Goal: Task Accomplishment & Management: Use online tool/utility

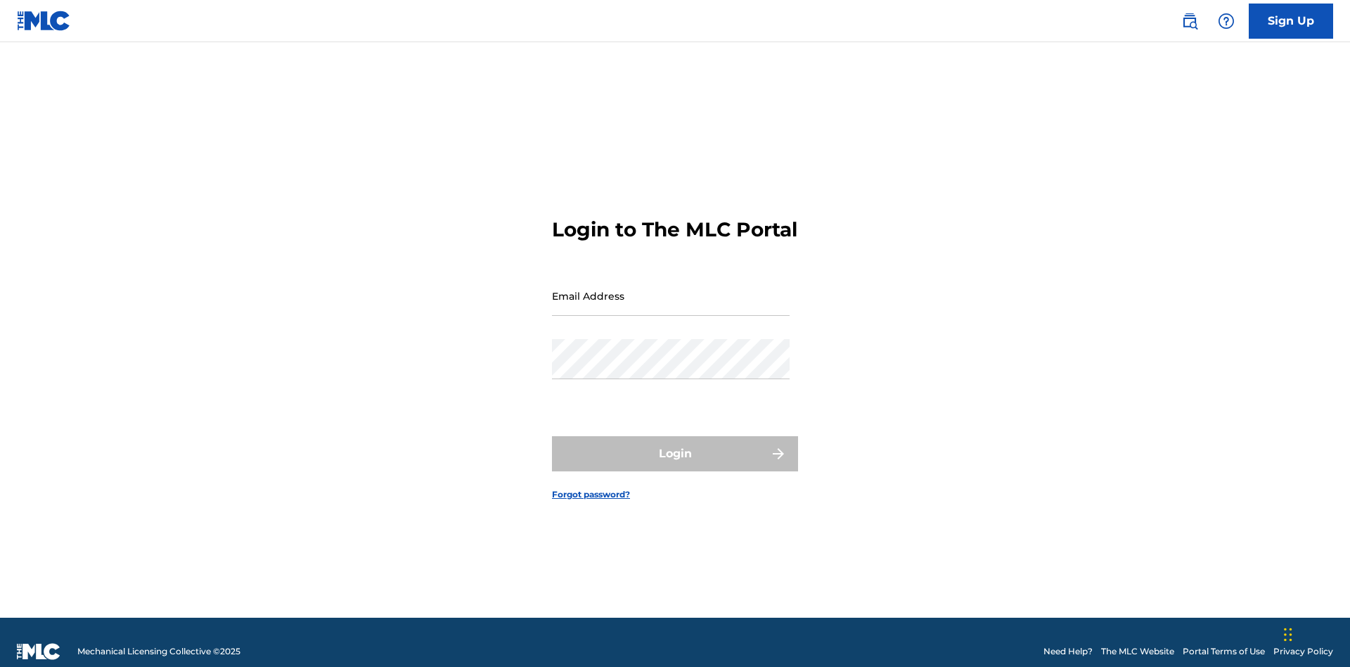
scroll to position [18, 0]
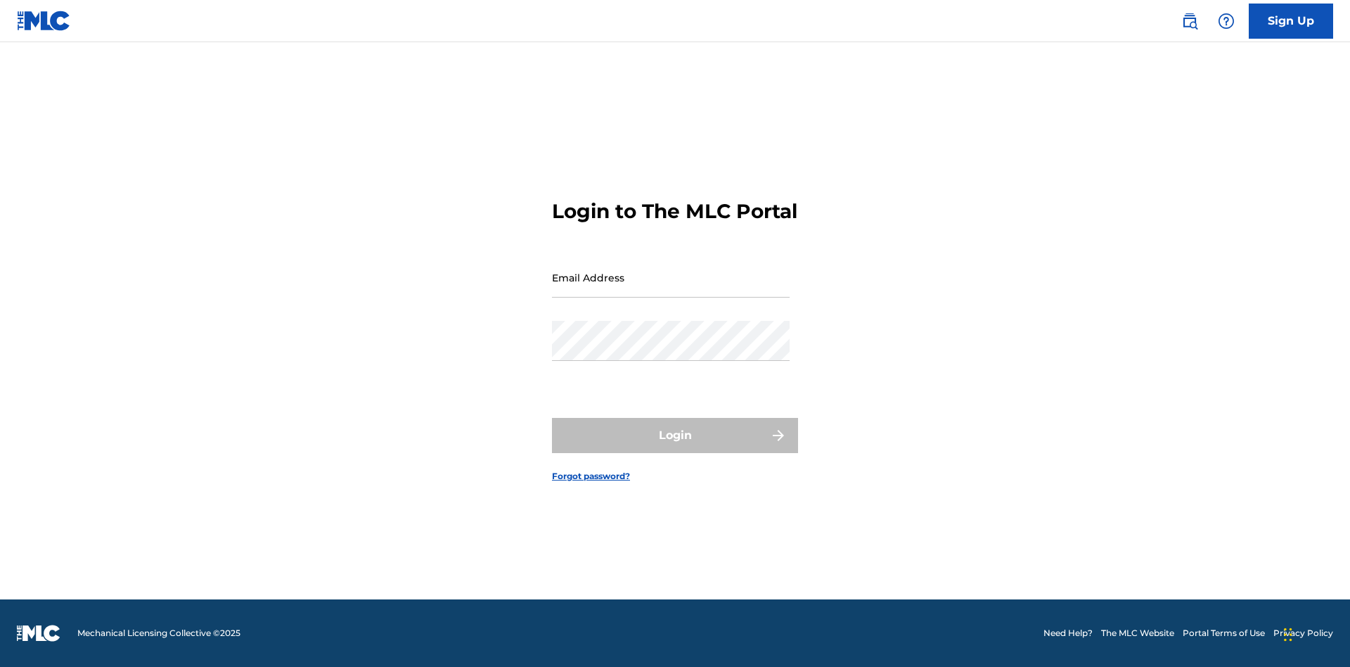
click at [671, 289] on input "Email Address" at bounding box center [671, 277] width 238 height 40
type input "[EMAIL_ADDRESS][DOMAIN_NAME]"
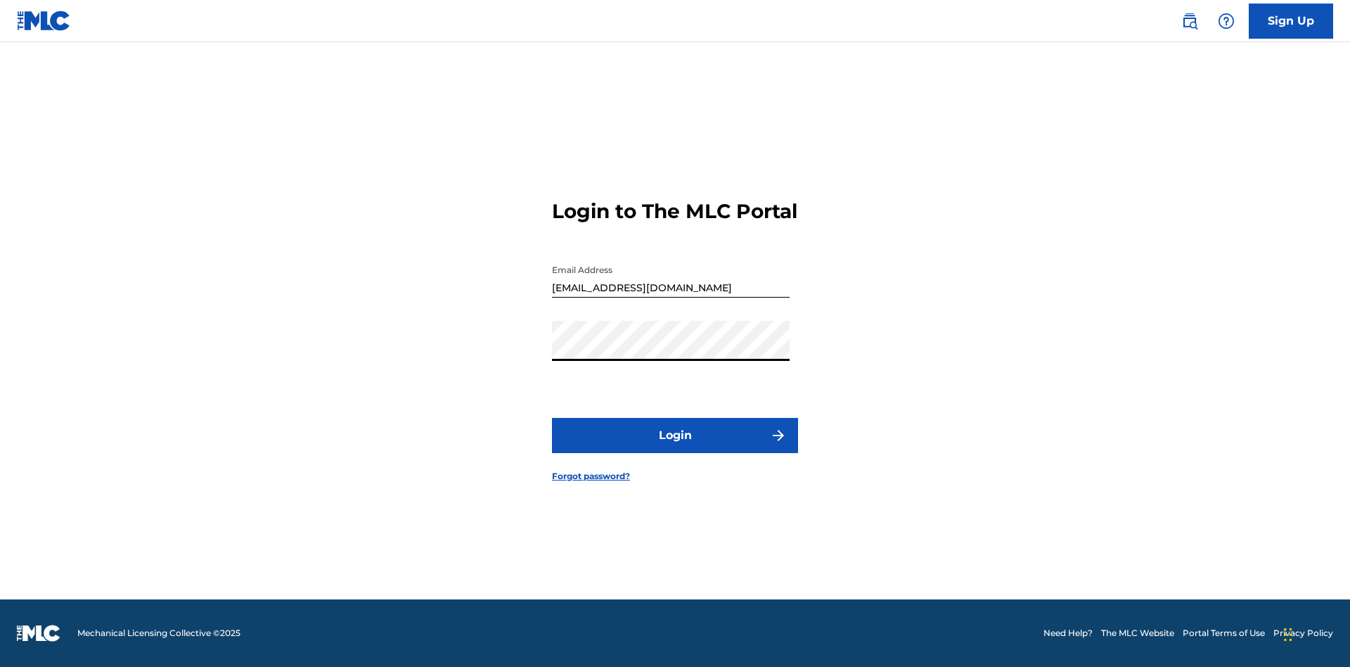
click at [675, 447] on button "Login" at bounding box center [675, 435] width 246 height 35
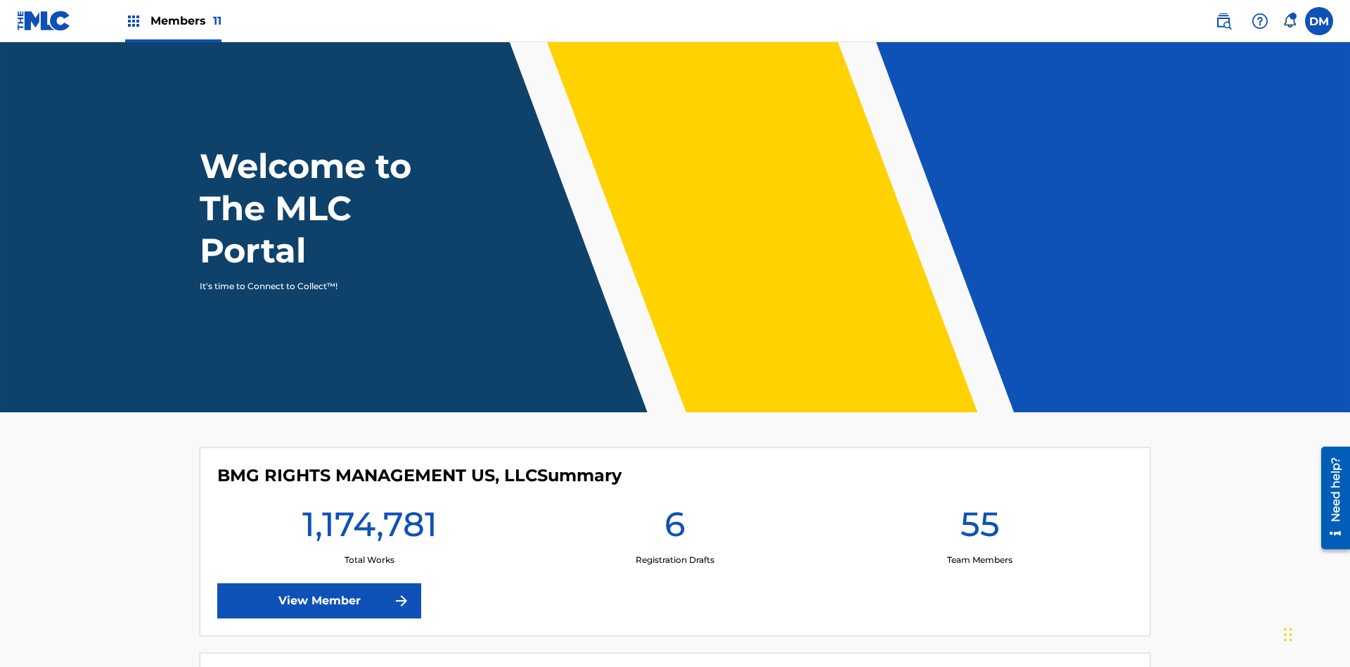
scroll to position [60, 0]
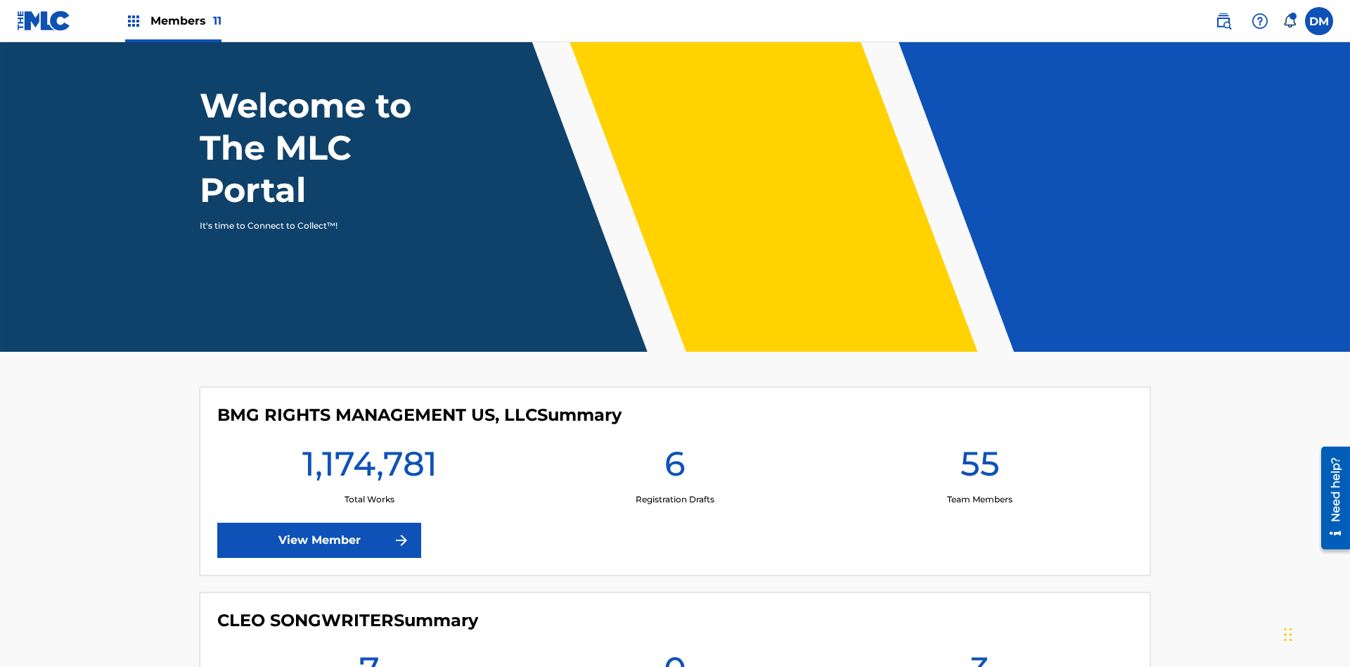
click at [173, 20] on span "Members 11" at bounding box center [185, 21] width 71 height 16
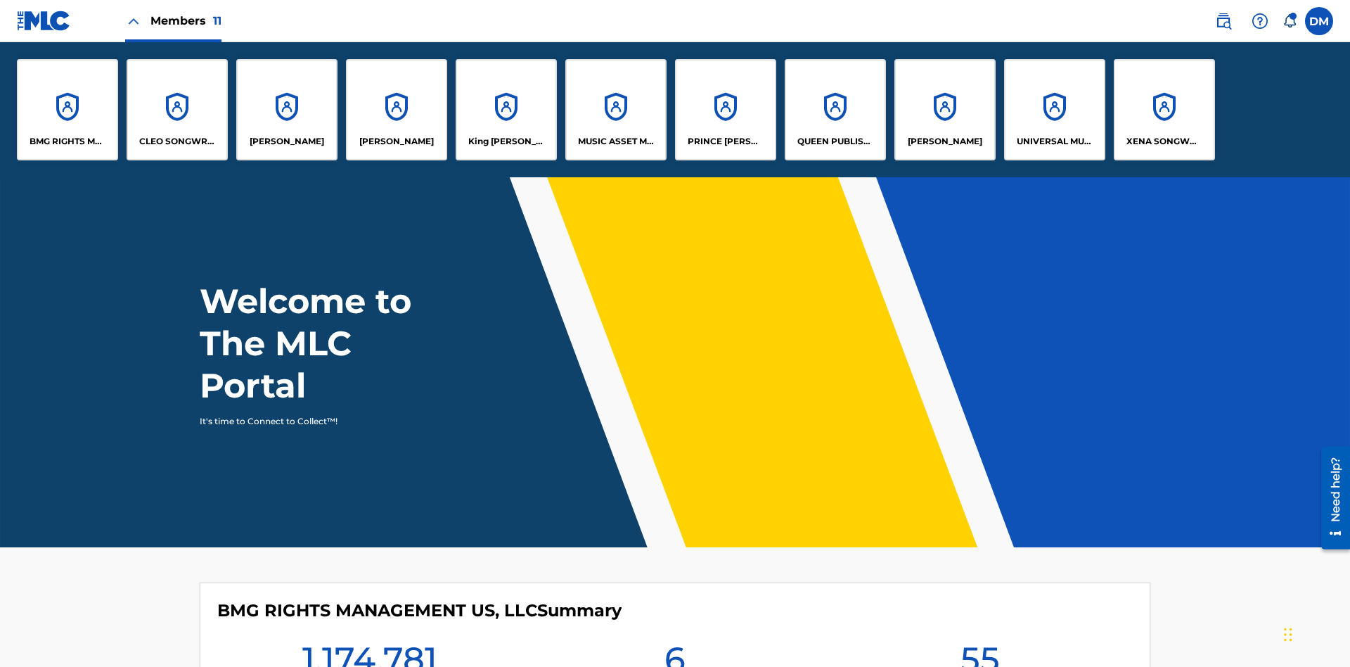
click at [506, 141] on p "King [PERSON_NAME]" at bounding box center [506, 141] width 77 height 13
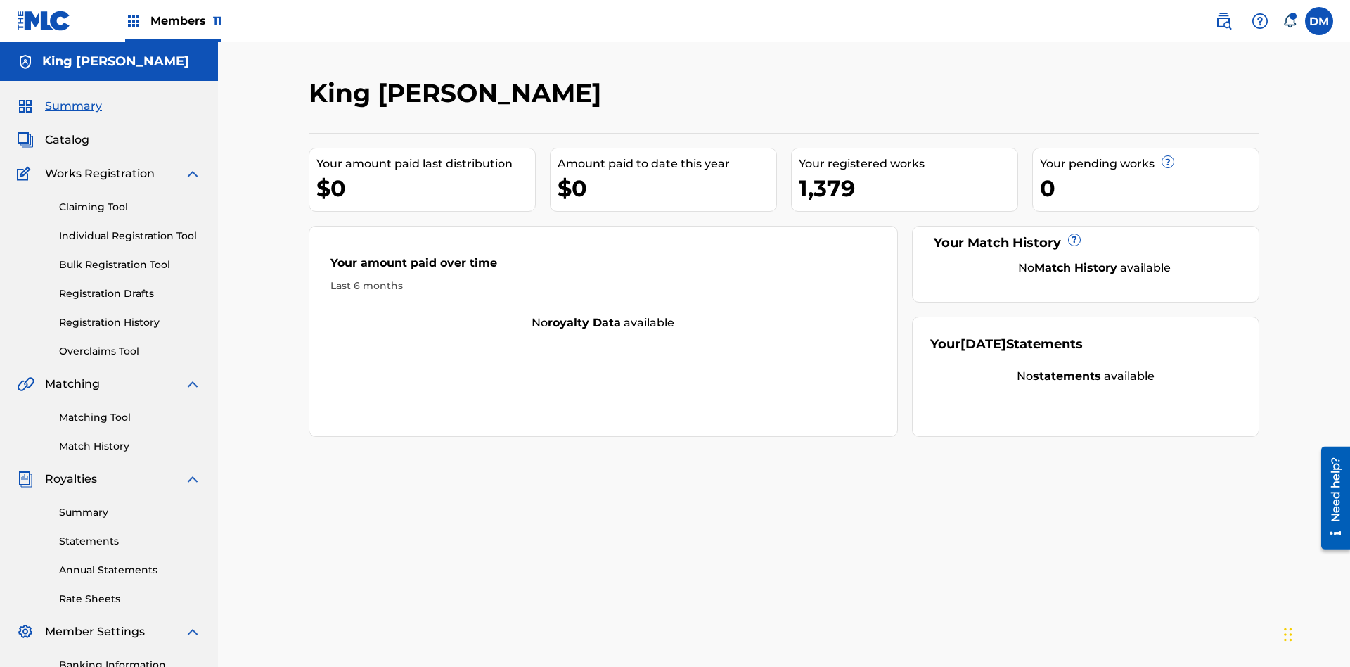
click at [130, 344] on link "Overclaims Tool" at bounding box center [130, 351] width 142 height 15
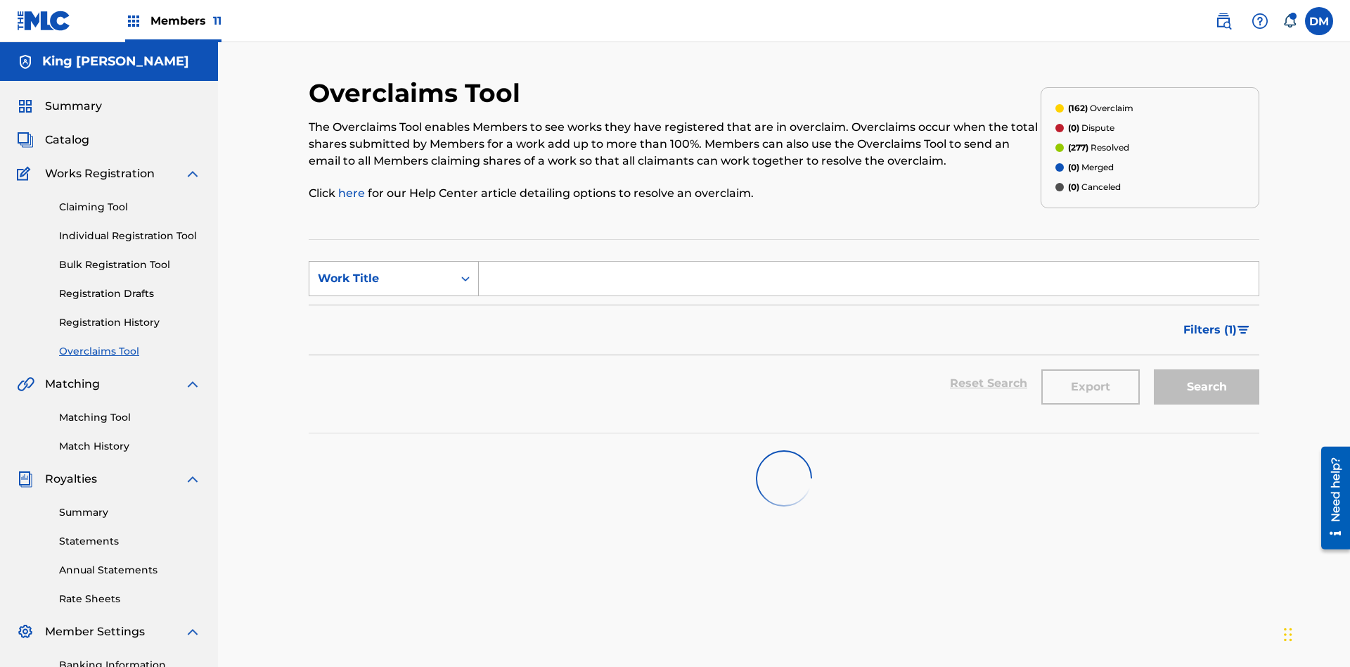
click at [381, 270] on div "Work Title" at bounding box center [381, 278] width 127 height 17
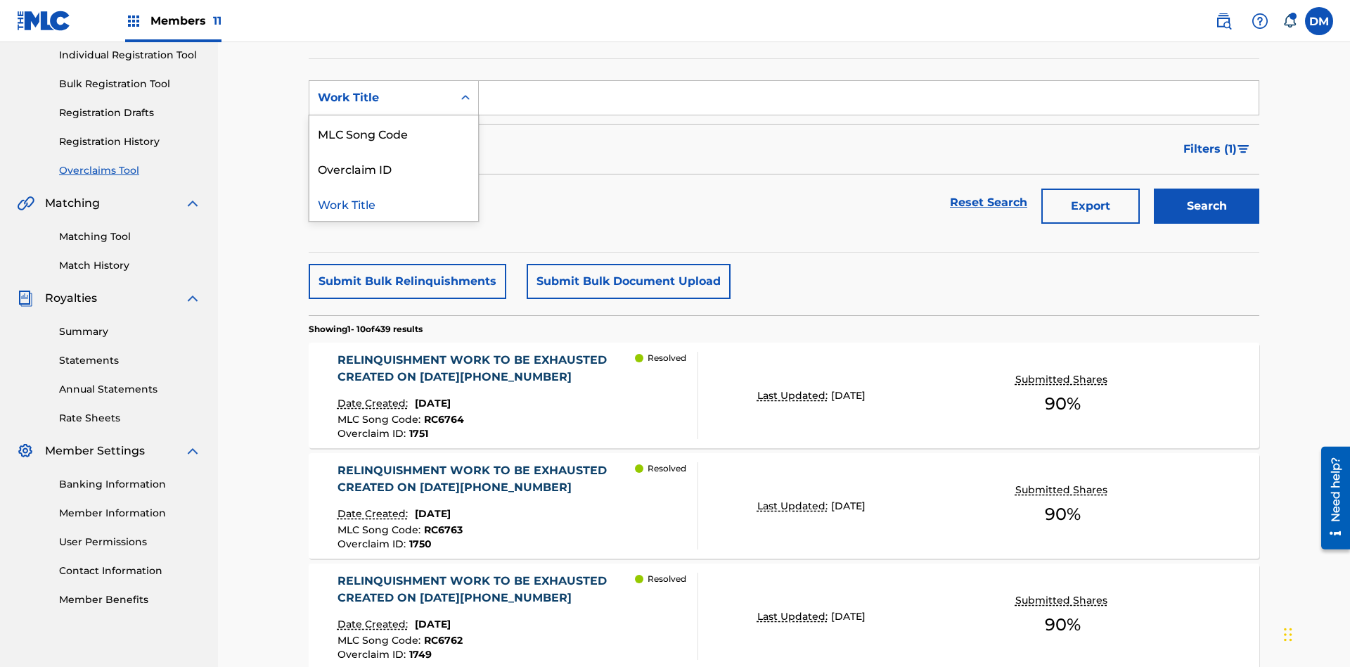
click at [394, 168] on div "Overclaim ID" at bounding box center [393, 167] width 169 height 35
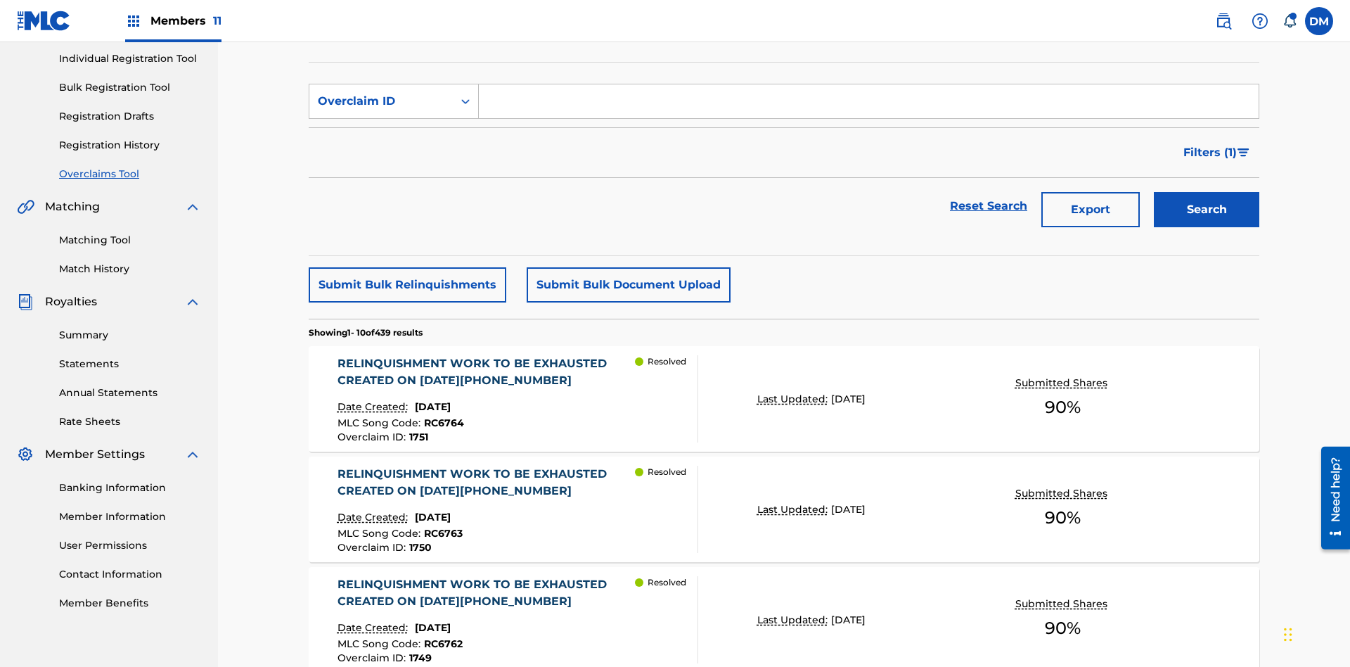
click at [868, 101] on input "Search Form" at bounding box center [869, 101] width 780 height 34
type input "1421"
click at [1207, 192] on button "Search" at bounding box center [1206, 209] width 105 height 35
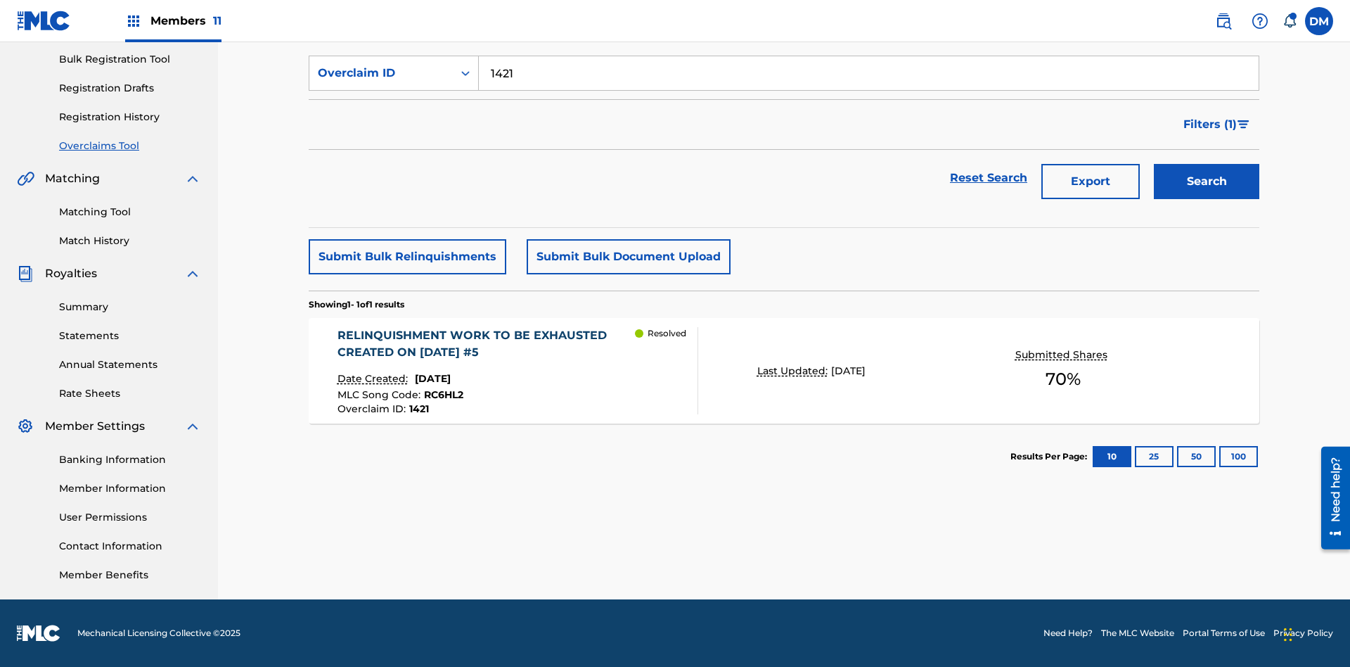
click at [784, 371] on p "Last Updated:" at bounding box center [794, 371] width 74 height 15
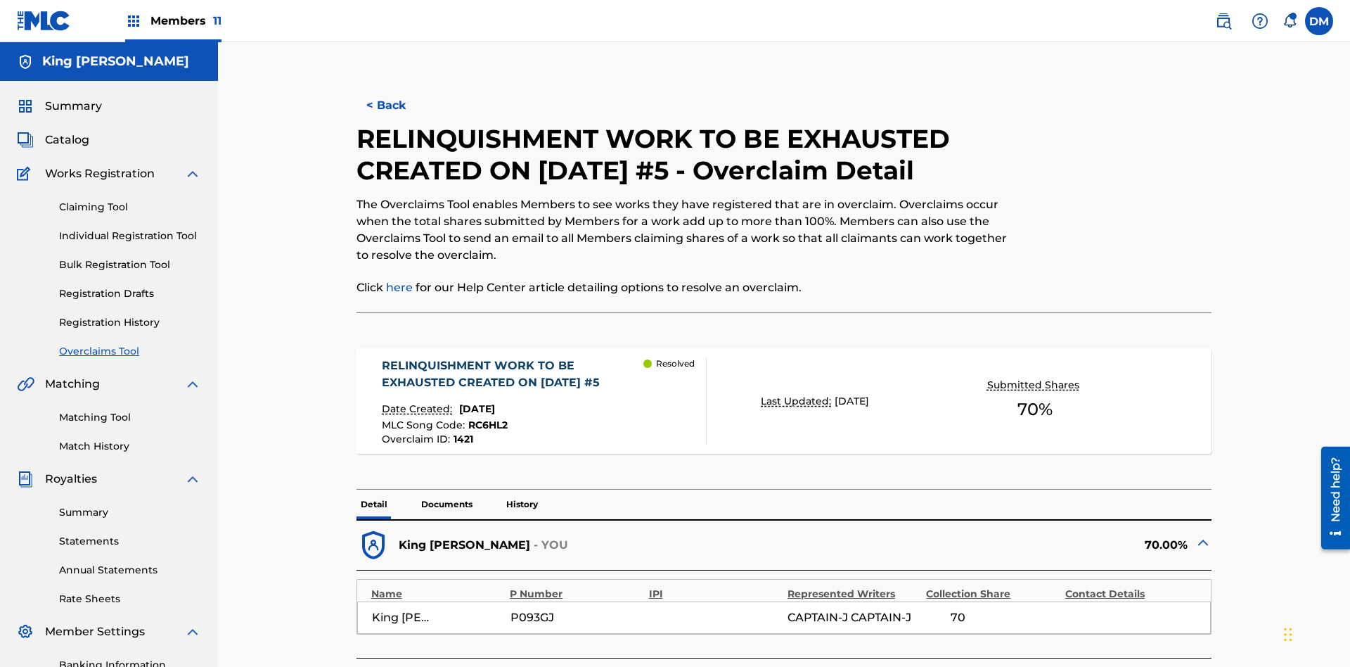
click at [446, 489] on p "Documents" at bounding box center [447, 504] width 60 height 30
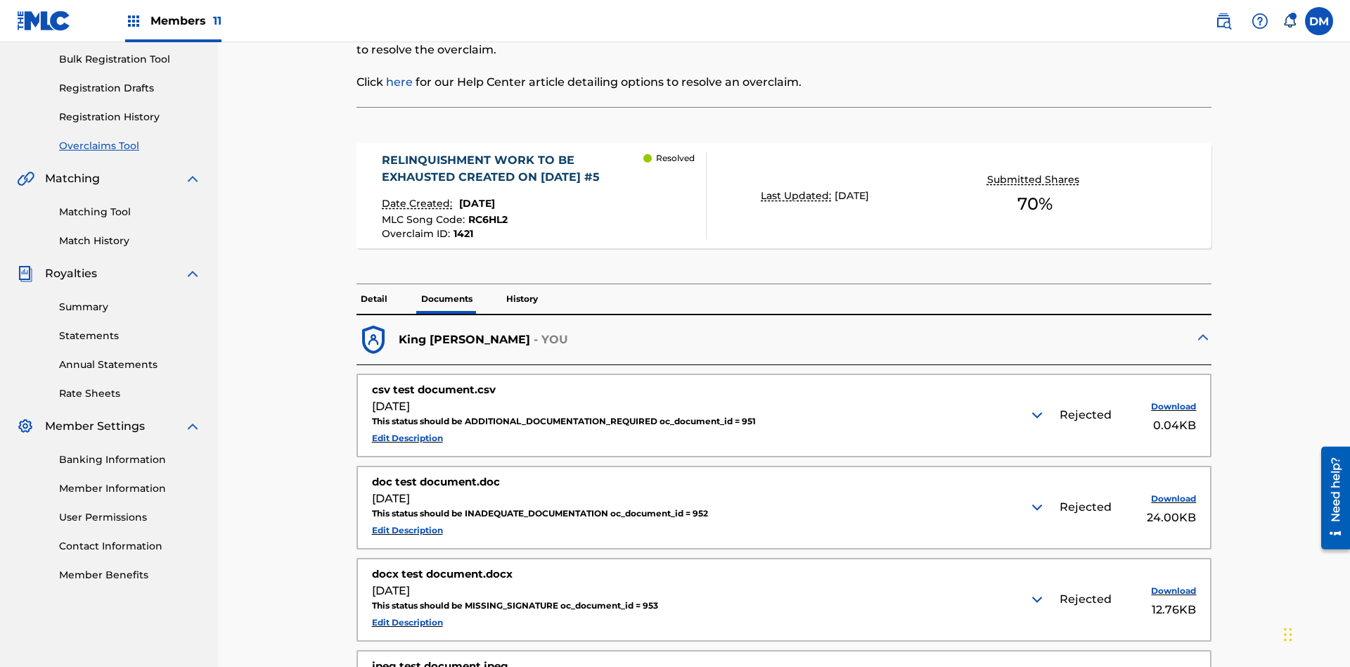
click at [1039, 406] on img at bounding box center [1037, 414] width 17 height 17
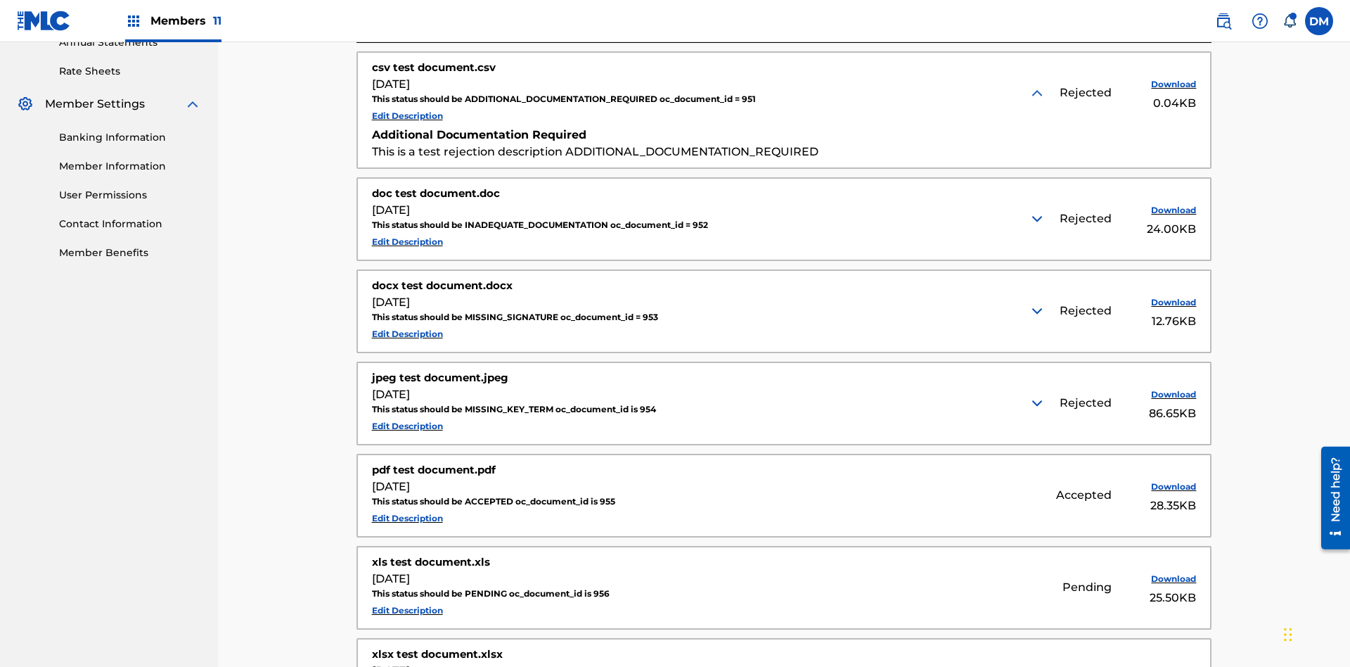
click at [1039, 210] on img at bounding box center [1037, 218] width 17 height 17
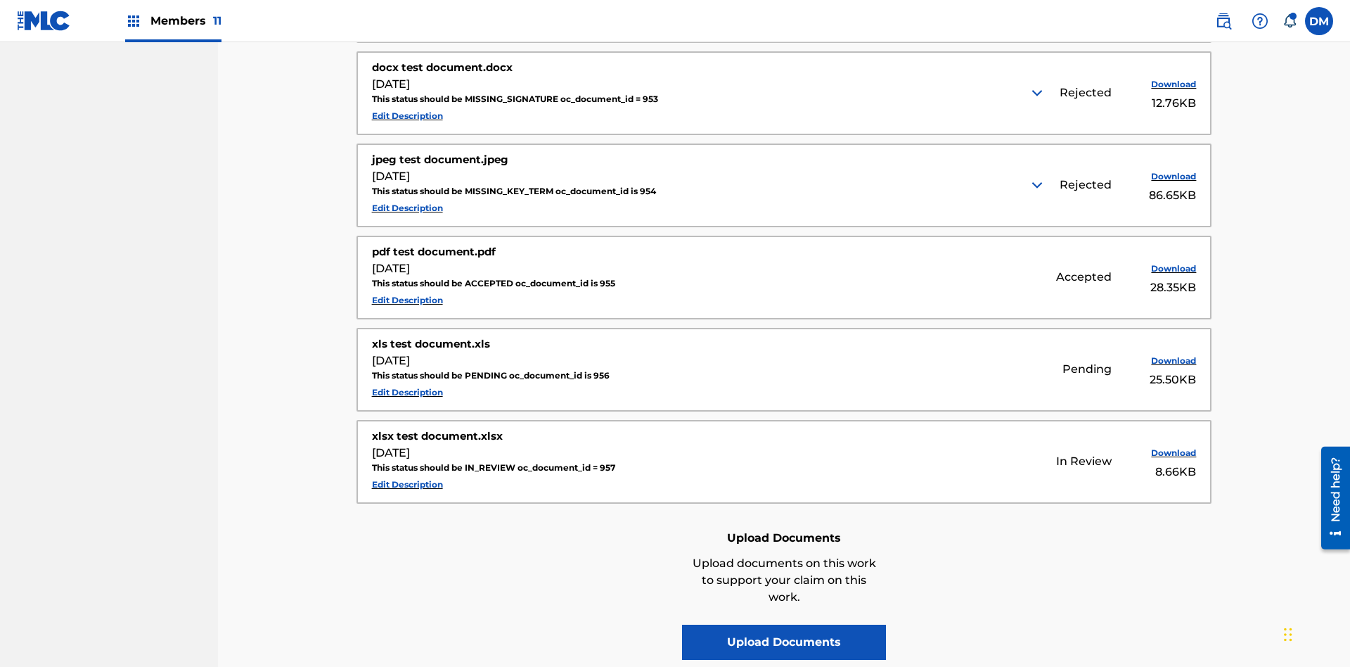
click at [1039, 93] on img at bounding box center [1037, 92] width 17 height 17
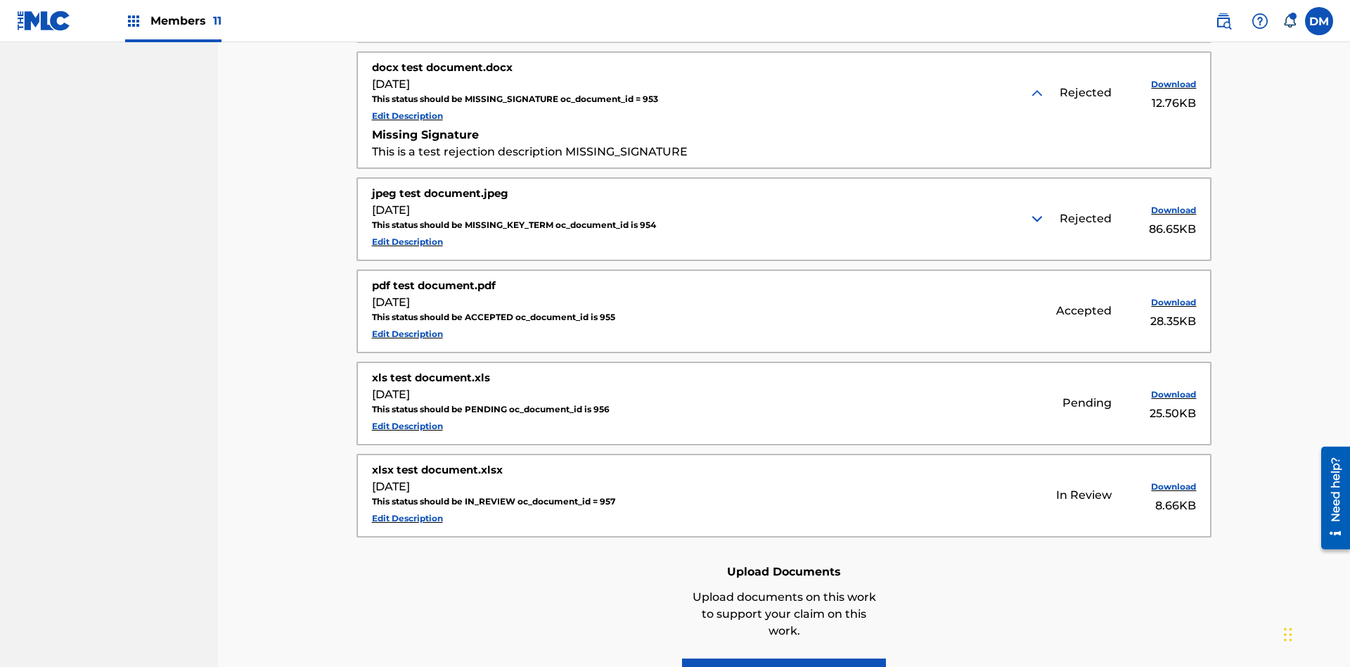
click at [1039, 210] on img at bounding box center [1037, 218] width 17 height 17
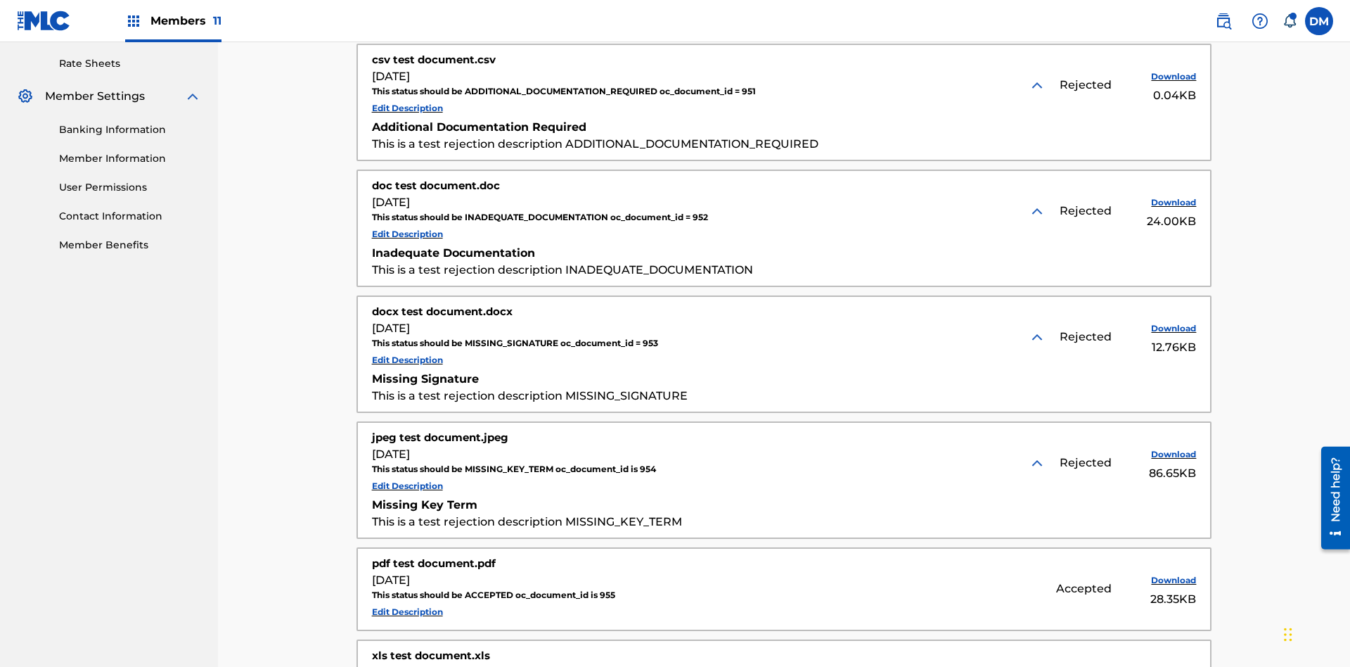
scroll to position [527, 0]
